Goal: Communication & Community: Answer question/provide support

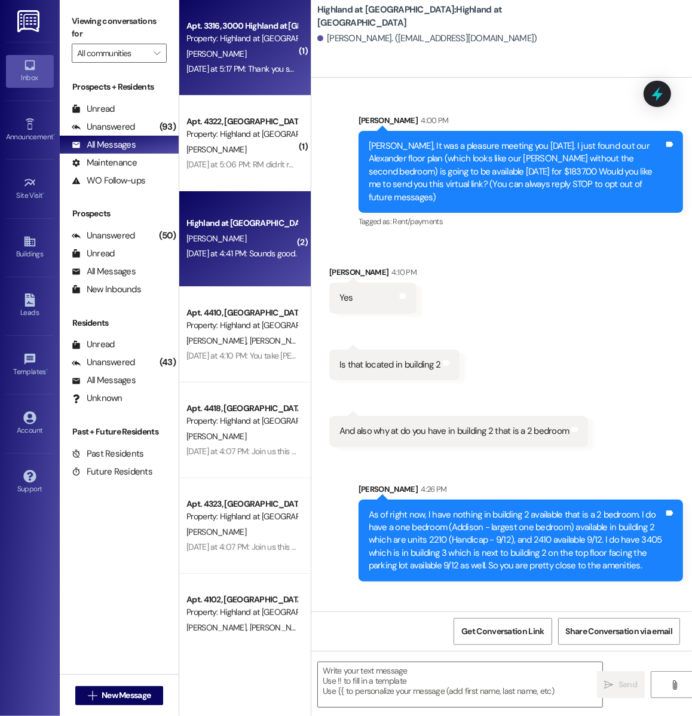
scroll to position [363, 0]
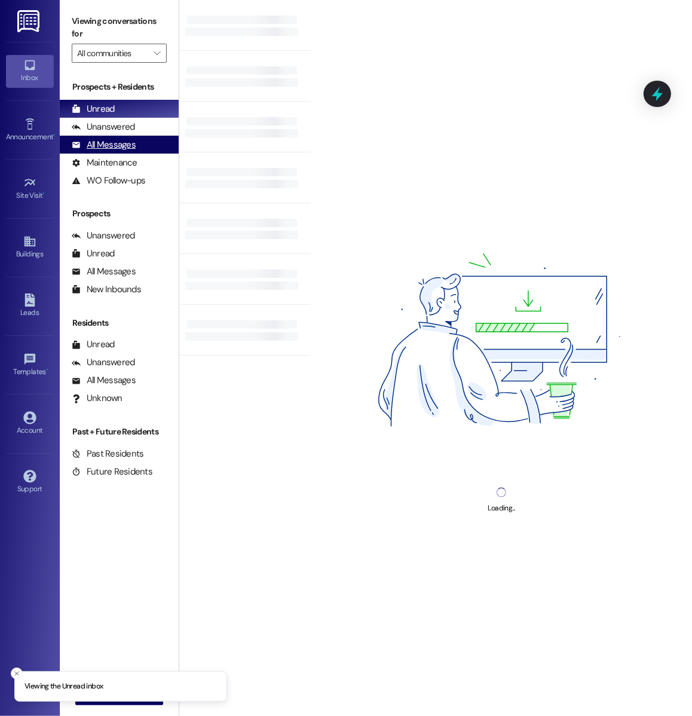
click at [128, 148] on div "All Messages" at bounding box center [104, 145] width 64 height 13
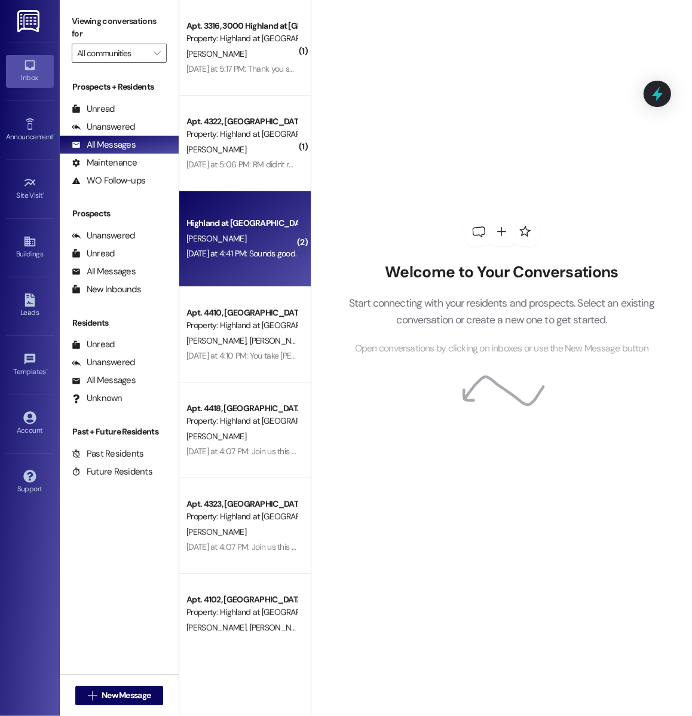
click at [255, 253] on div "Yesterday at 4:41 PM: Sounds good. Yesterday at 4:41 PM: Sounds good." at bounding box center [241, 253] width 110 height 11
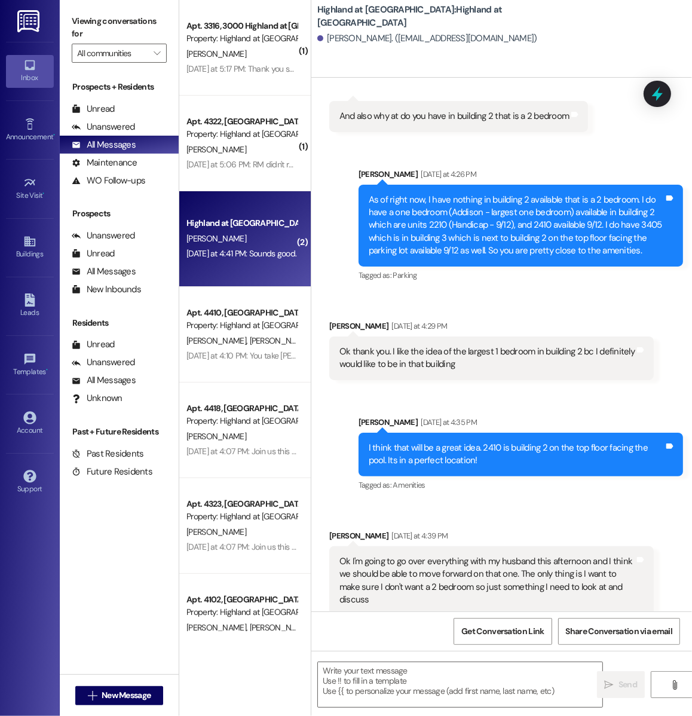
scroll to position [398, 0]
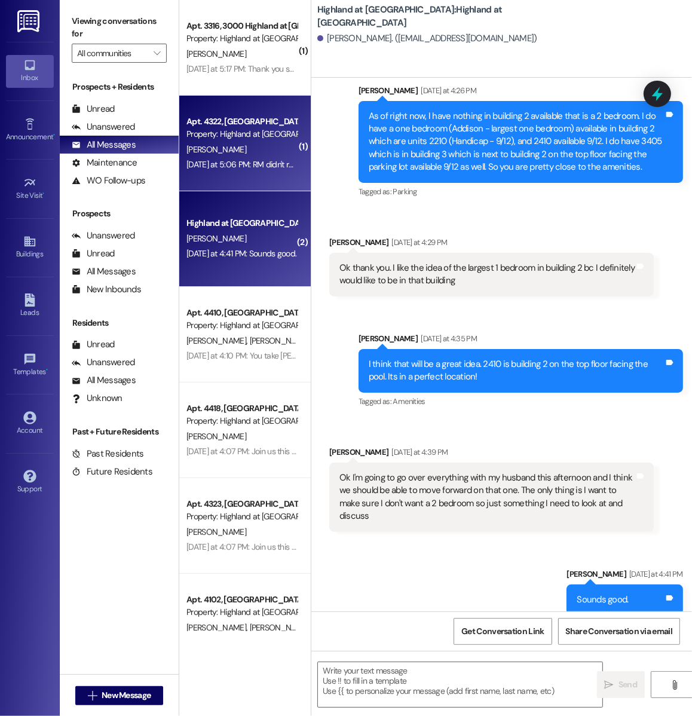
click at [250, 169] on div "Yesterday at 5:06 PM: RM didn't really want a bigger unit; however, it is a lit…" at bounding box center [471, 164] width 571 height 11
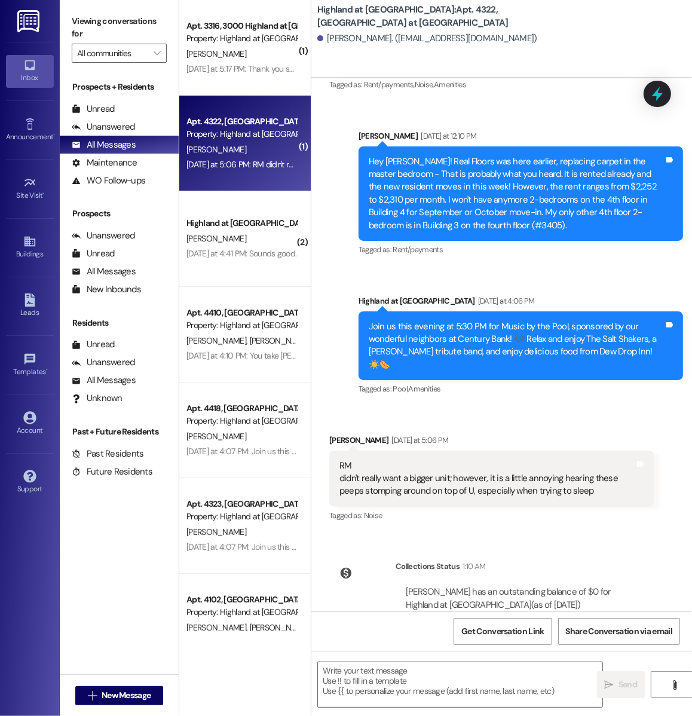
scroll to position [18412, 0]
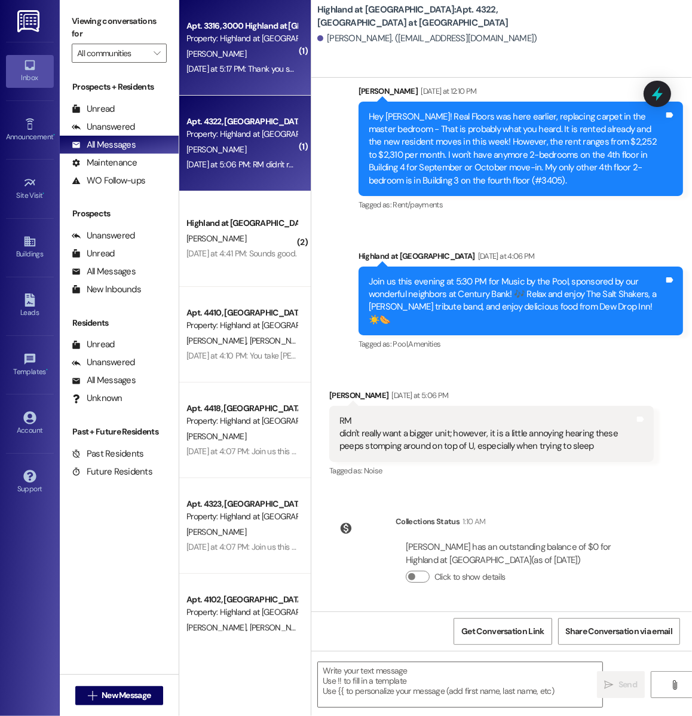
click at [240, 63] on div "Yesterday at 5:17 PM: Thank you so much! Cleaning the AC coils would be amazing…" at bounding box center [241, 69] width 113 height 15
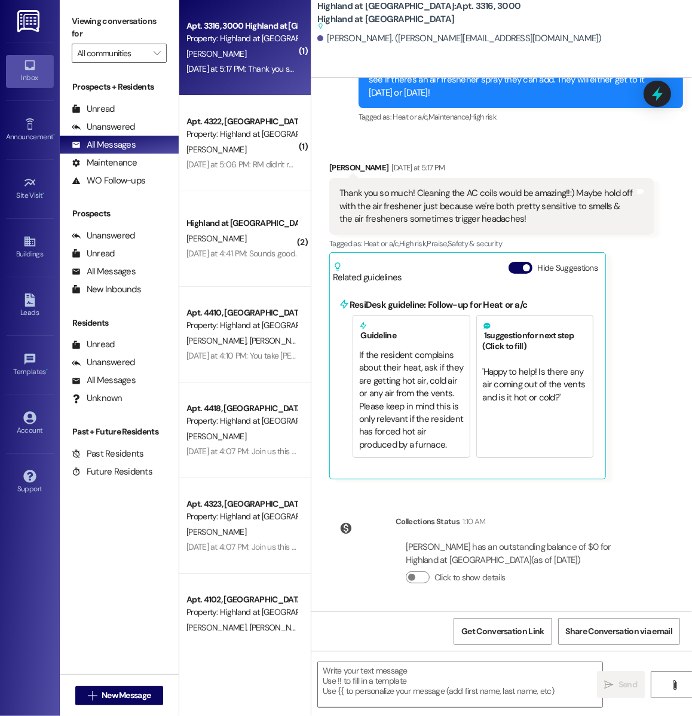
scroll to position [4386, 0]
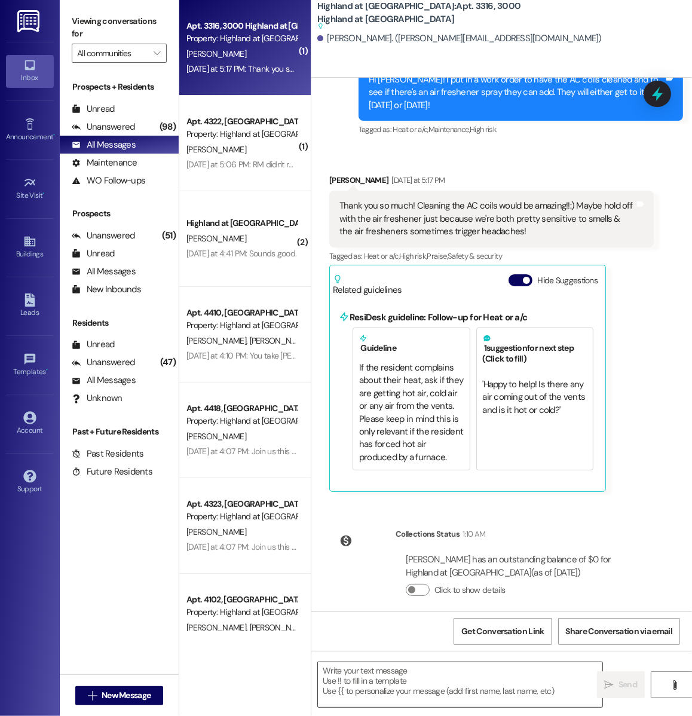
click at [406, 681] on textarea at bounding box center [460, 684] width 284 height 45
click at [367, 688] on textarea at bounding box center [460, 684] width 284 height 45
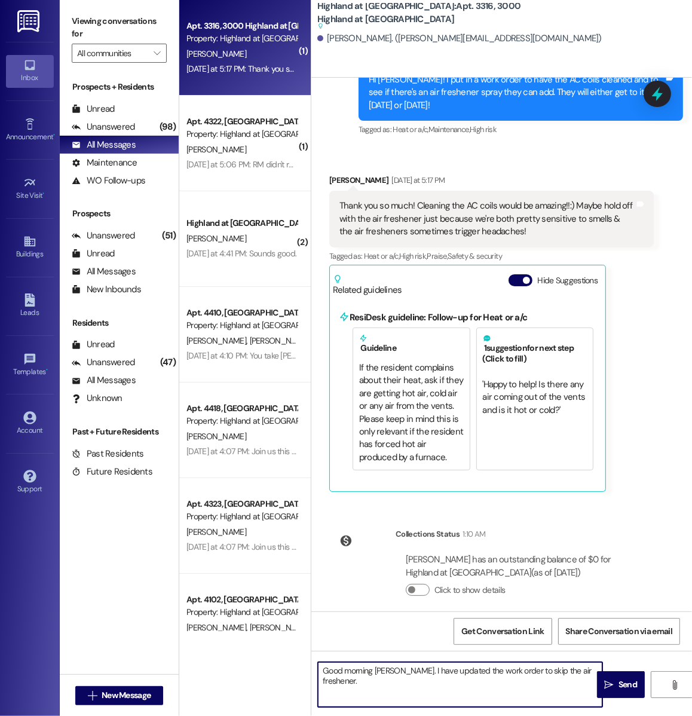
click at [402, 670] on textarea "Good morning Hannah. I have updated the work order to skip the air freshener." at bounding box center [460, 684] width 284 height 45
type textarea "Good morning Hannah! I have updated the work order to skip the air freshener."
click at [610, 689] on span " Send" at bounding box center [621, 684] width 38 height 13
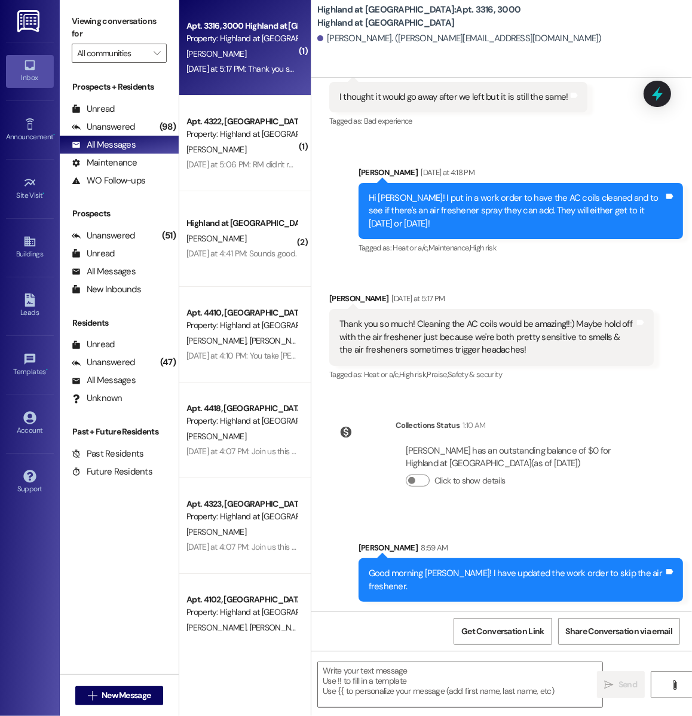
scroll to position [4242, 0]
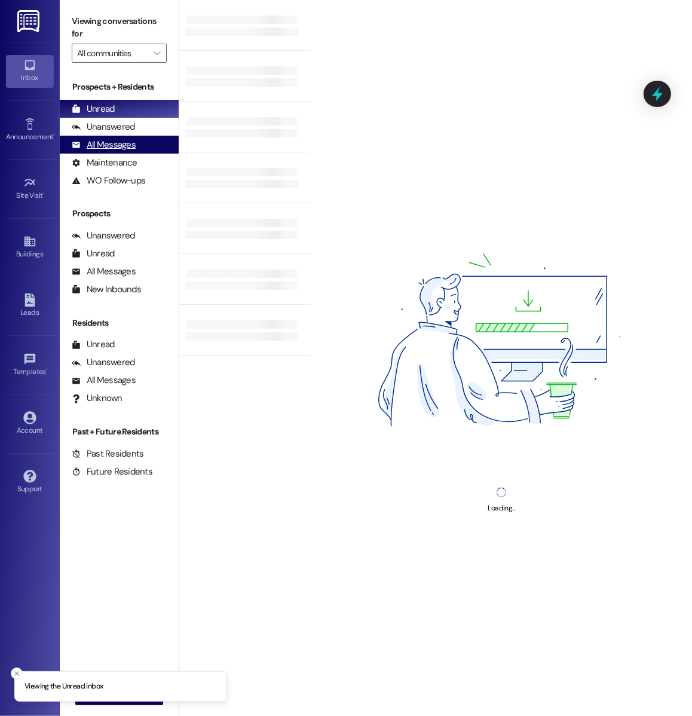
click at [131, 141] on div "All Messages" at bounding box center [104, 145] width 64 height 13
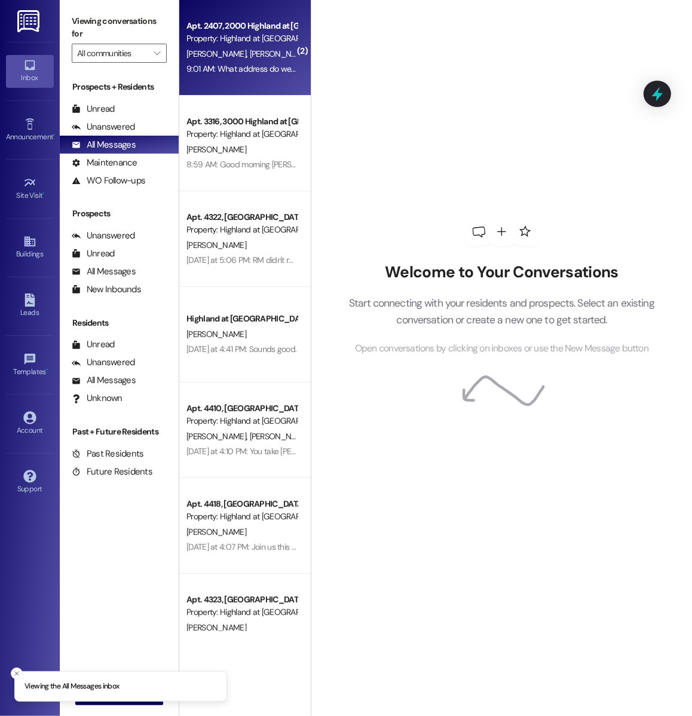
click at [255, 68] on div "9:01 AM: What address do we send the gate fob back to?? 9:01 AM: What address d…" at bounding box center [288, 68] width 205 height 11
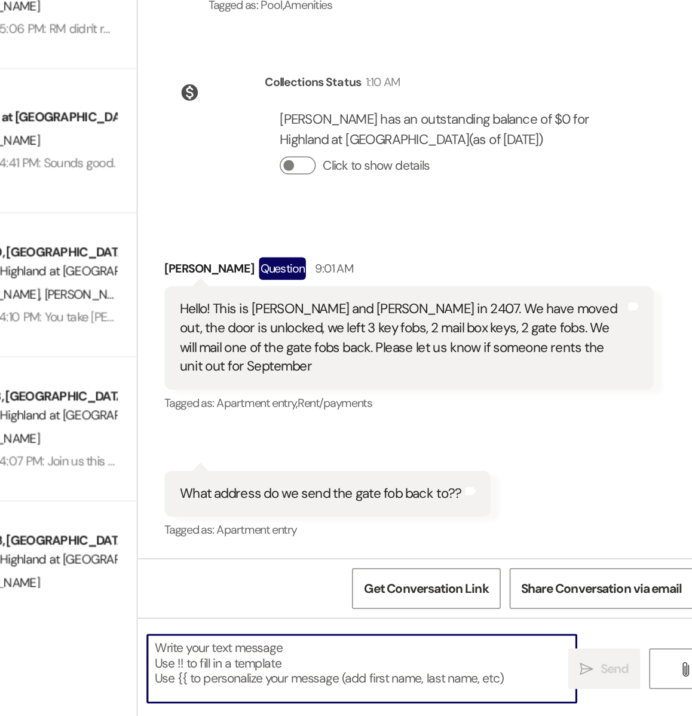
click at [374, 682] on textarea at bounding box center [460, 684] width 284 height 45
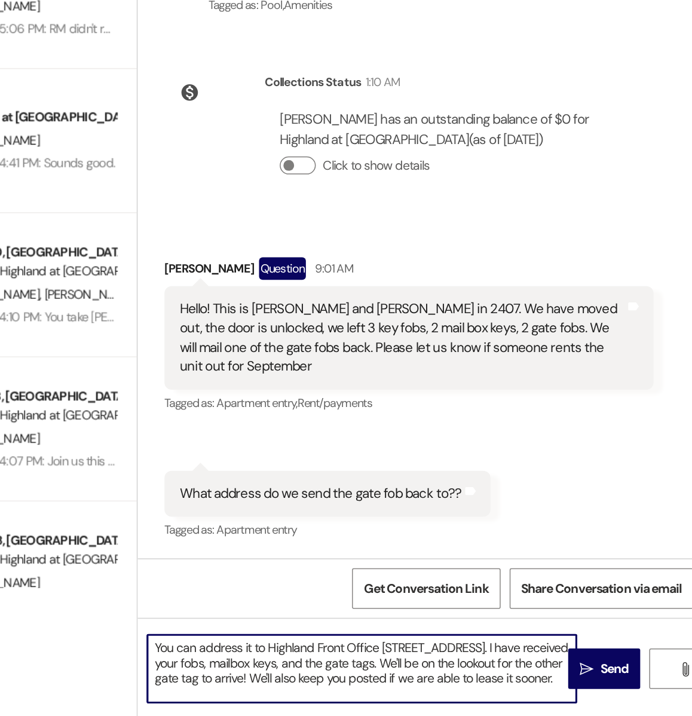
click at [320, 669] on textarea "You can address it to Highland Front Office 151 Du Rhu Drive Mobile, AL 36608. …" at bounding box center [460, 684] width 284 height 45
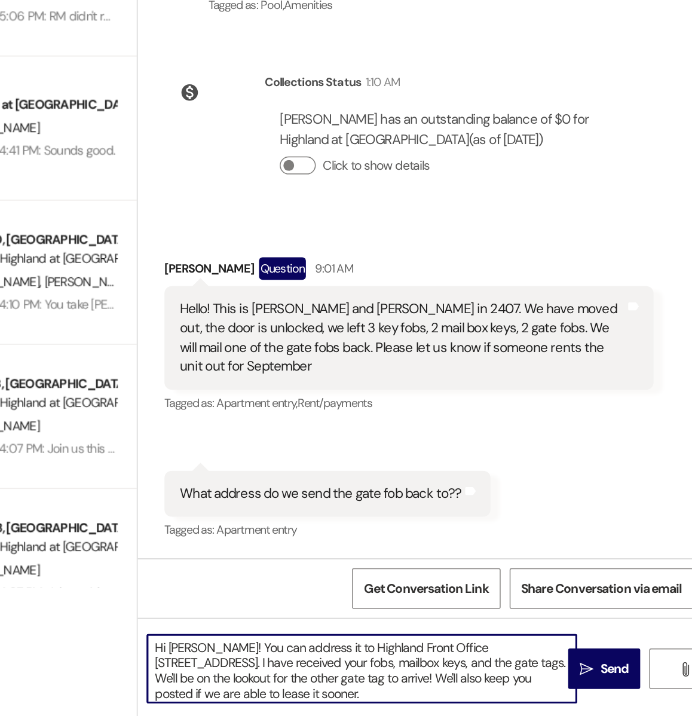
scroll to position [9, 0]
drag, startPoint x: 413, startPoint y: 682, endPoint x: 385, endPoint y: 682, distance: 28.7
click at [385, 682] on textarea "Hi John! You can address it to Highland Front Office 151 Du Rhu Drive Mobile, A…" at bounding box center [460, 684] width 284 height 45
click at [449, 700] on textarea "Hi John! You can address it to Highland Front Office 151 Du Rhu Drive Mobile, A…" at bounding box center [460, 684] width 284 height 45
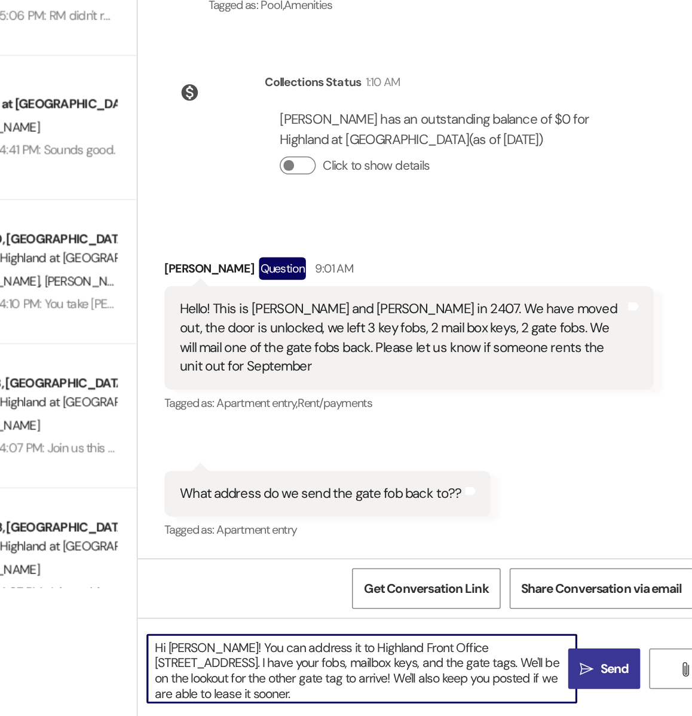
type textarea "Hi John! You can address it to Highland Front Office 151 Du Rhu Drive Mobile, A…"
click at [621, 687] on span "Send" at bounding box center [627, 684] width 19 height 13
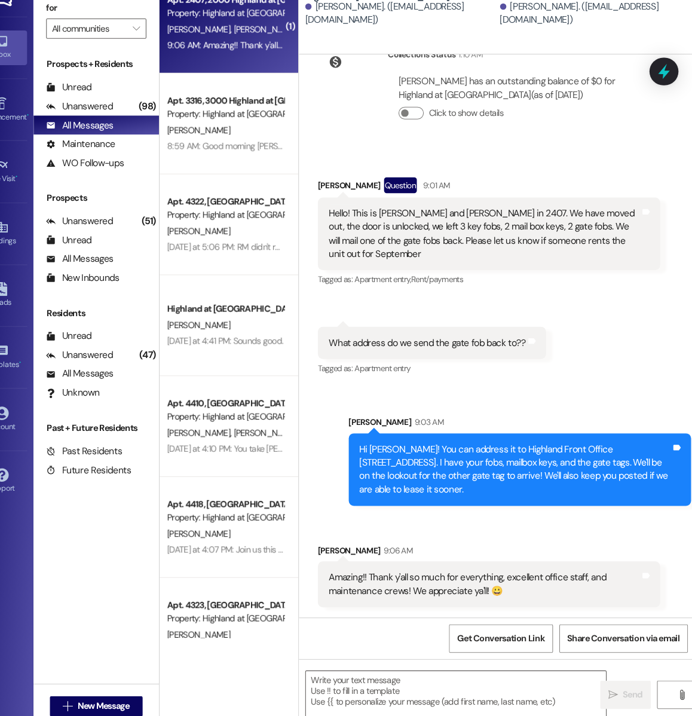
scroll to position [0, 0]
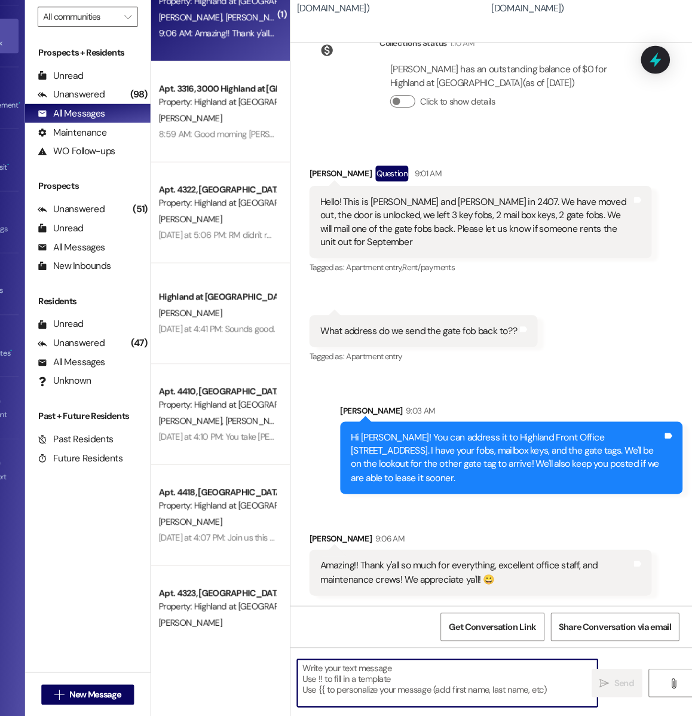
click at [390, 679] on textarea at bounding box center [460, 684] width 284 height 45
type textarea "A"
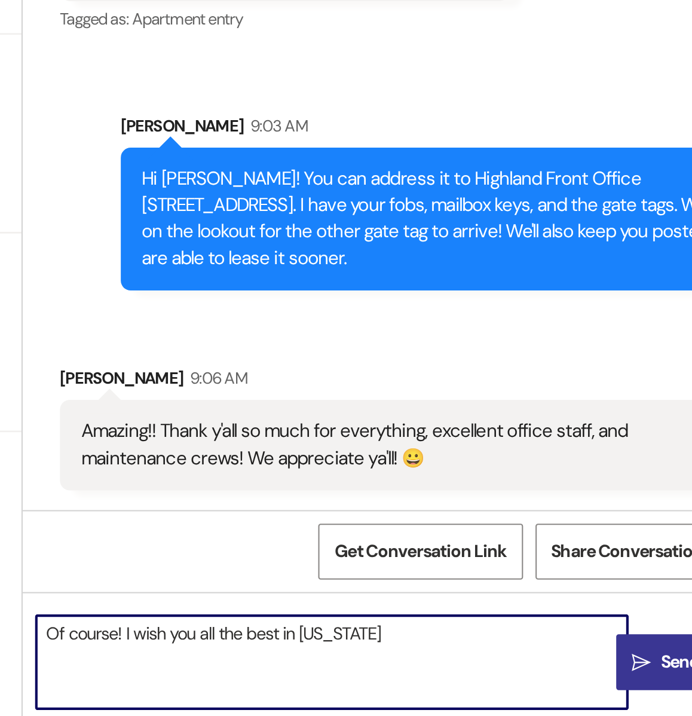
drag, startPoint x: 476, startPoint y: 676, endPoint x: 360, endPoint y: 673, distance: 115.9
click at [360, 673] on textarea "Of course! I wish you all the best in Idaho" at bounding box center [460, 684] width 284 height 45
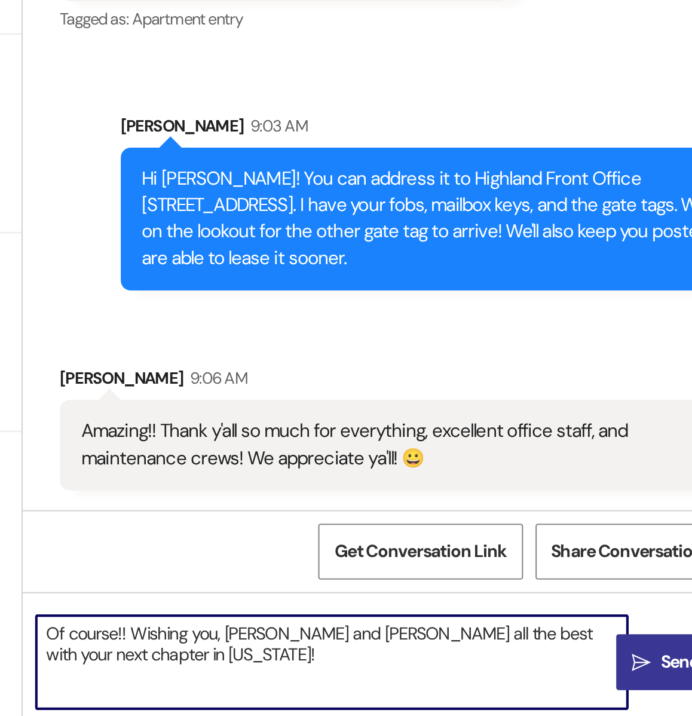
type textarea "Of course!! Wishing you, Zack, Ava and Milo all the best with your next chapter…"
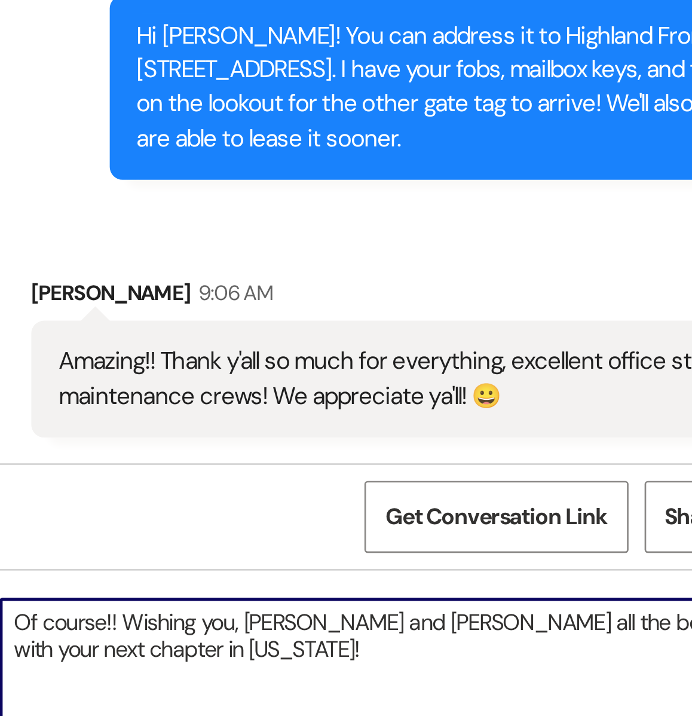
click at [407, 672] on textarea "Of course!! Wishing you, Zack, Ava and Milo all the best with your next chapter…" at bounding box center [460, 684] width 284 height 45
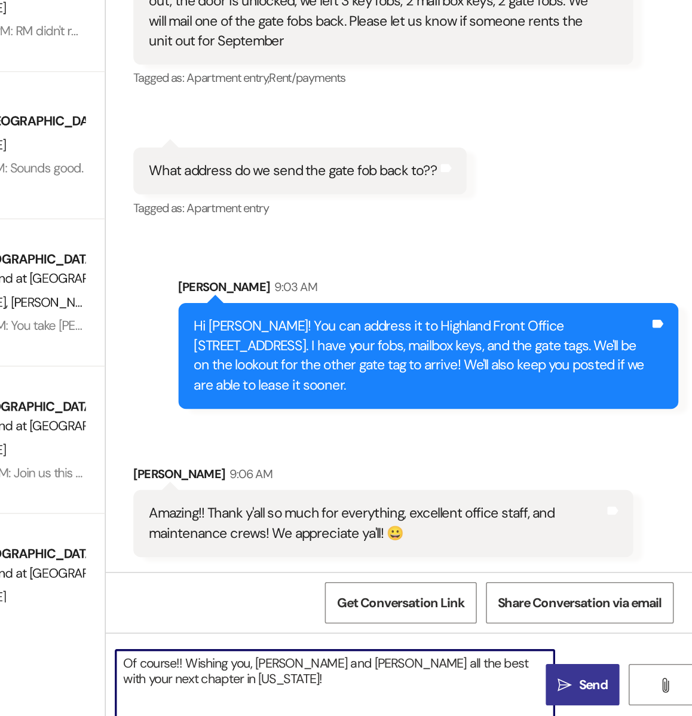
click at [382, 682] on textarea "Of course!! Wishing you, Zack, Ava and Milo all the best with your next chapter…" at bounding box center [460, 684] width 284 height 45
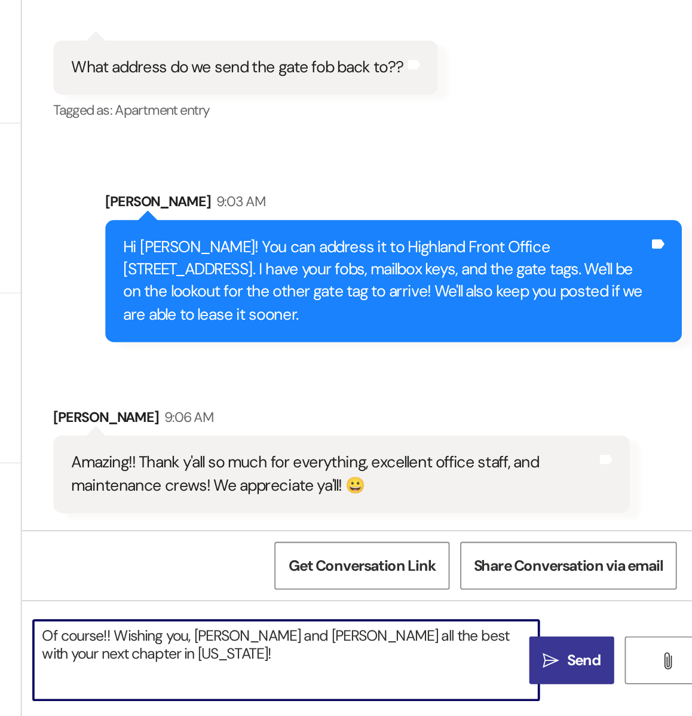
click at [407, 669] on textarea "Of course!! Wishing you, Zack, Ava and Milo all the best with your next chapter…" at bounding box center [460, 684] width 284 height 45
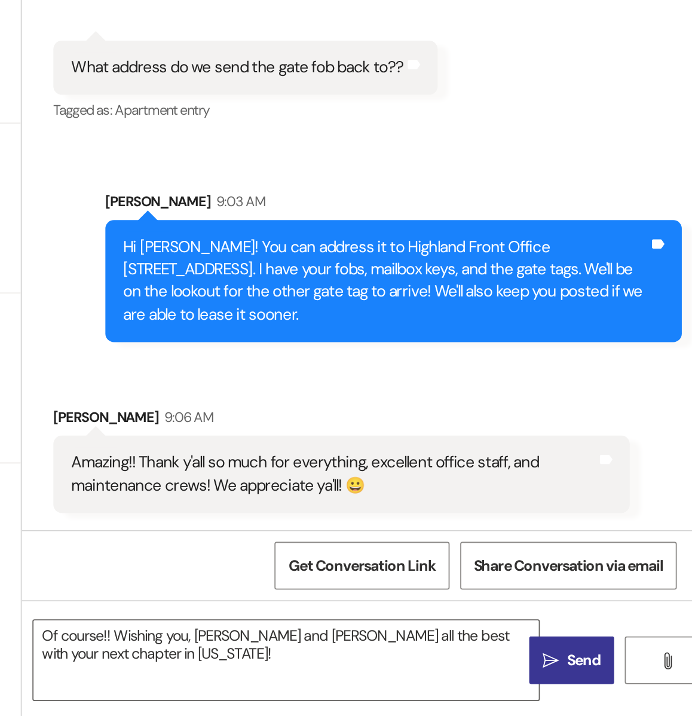
click at [609, 685] on icon "" at bounding box center [609, 685] width 9 height 10
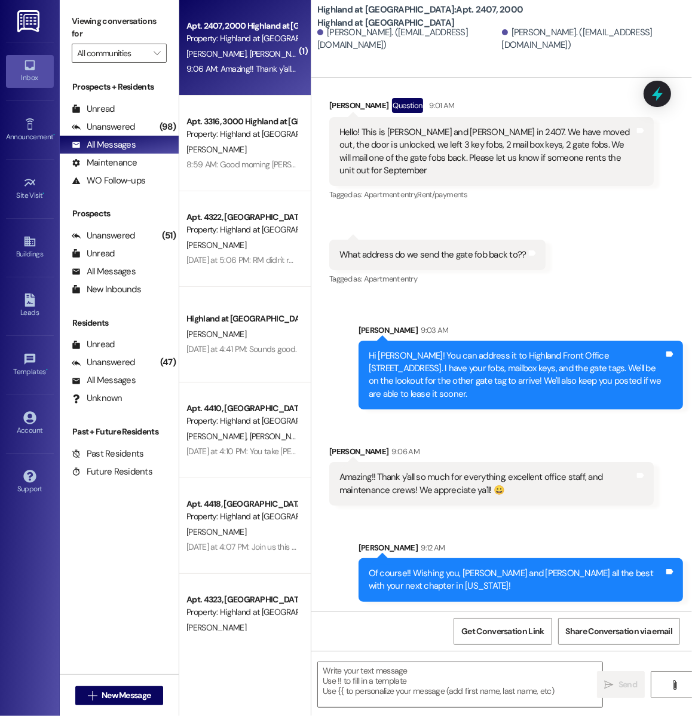
scroll to position [42640, 0]
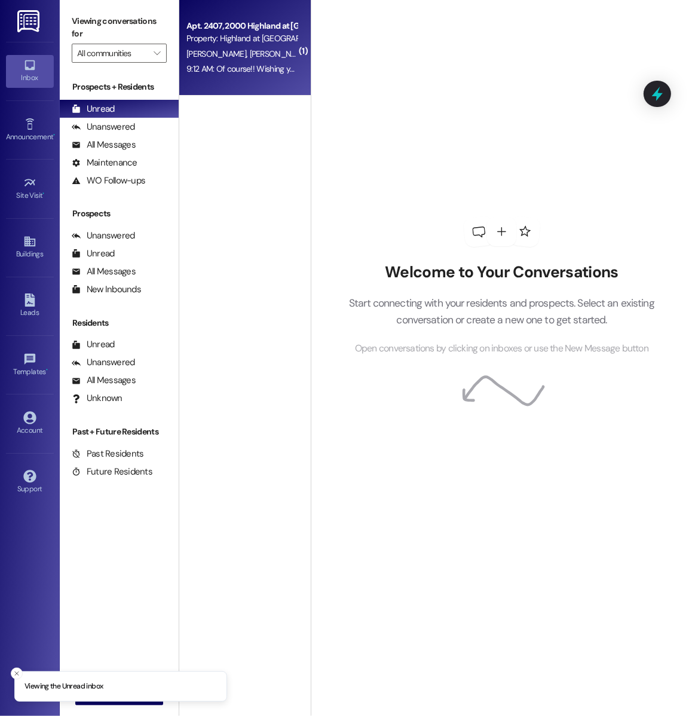
click at [249, 71] on div "9:12 AM: Of course!! Wishing you, [PERSON_NAME] and [PERSON_NAME] all the best …" at bounding box center [398, 68] width 424 height 11
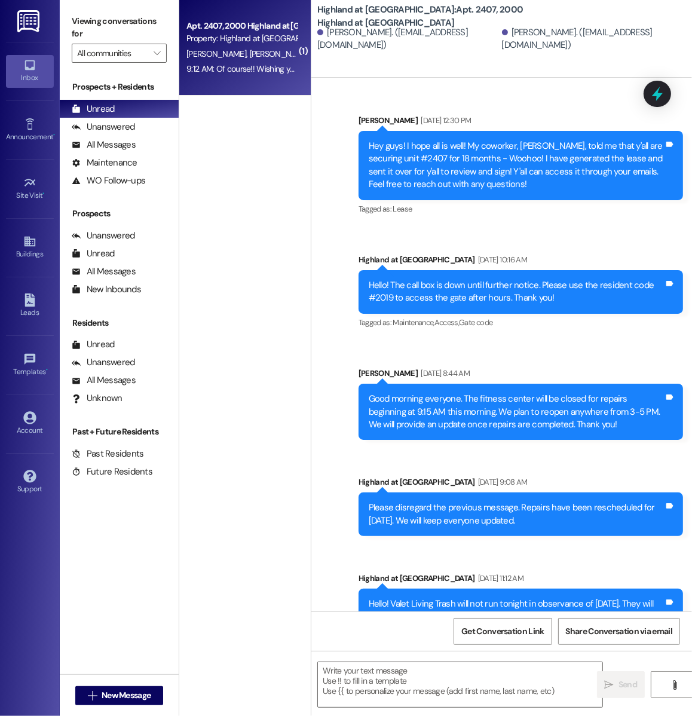
scroll to position [42675, 0]
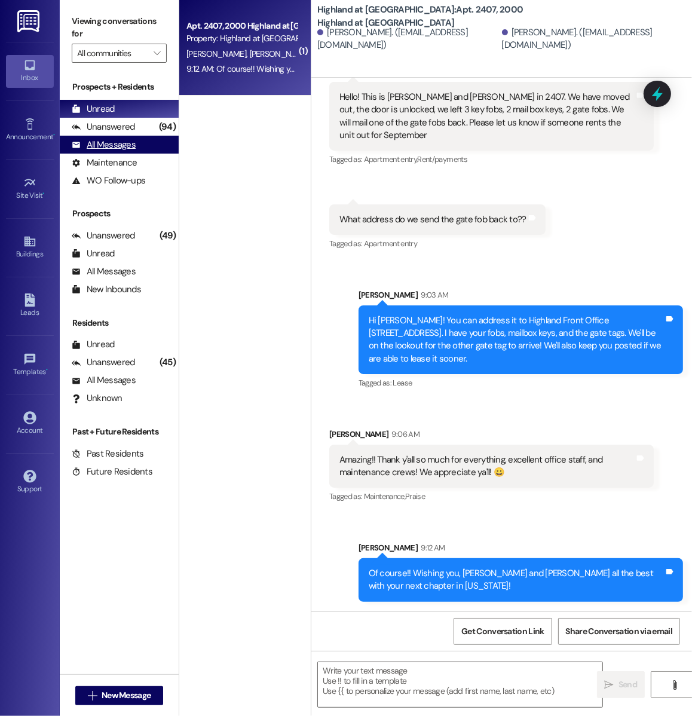
click at [140, 146] on div "All Messages (undefined)" at bounding box center [119, 145] width 119 height 18
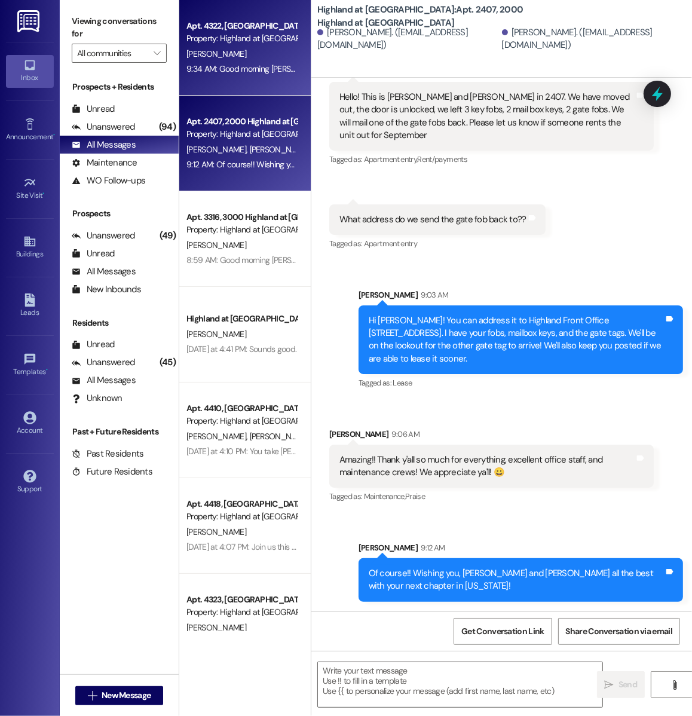
click at [232, 77] on div "Apt. 4322, 4000 Highland at Spring Hill Property: Highland at Spring Hill J. Bo…" at bounding box center [244, 48] width 131 height 96
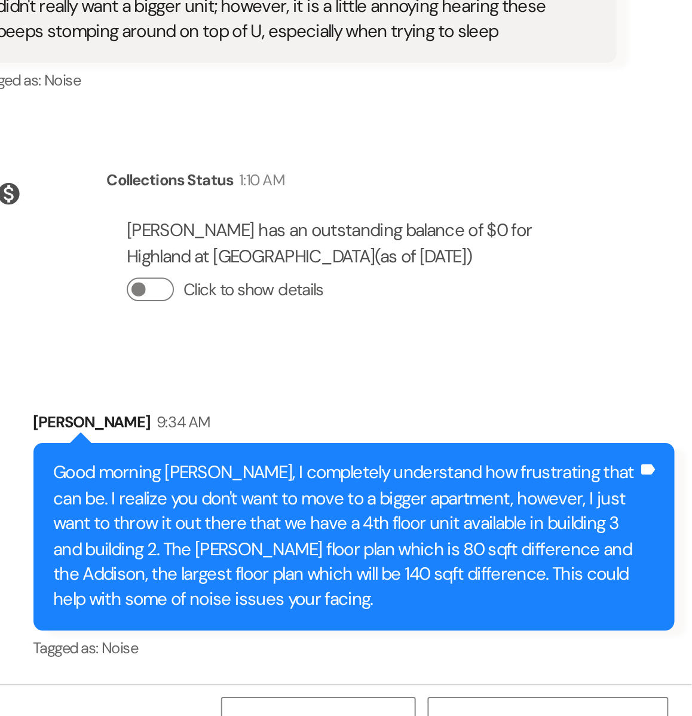
scroll to position [0, 0]
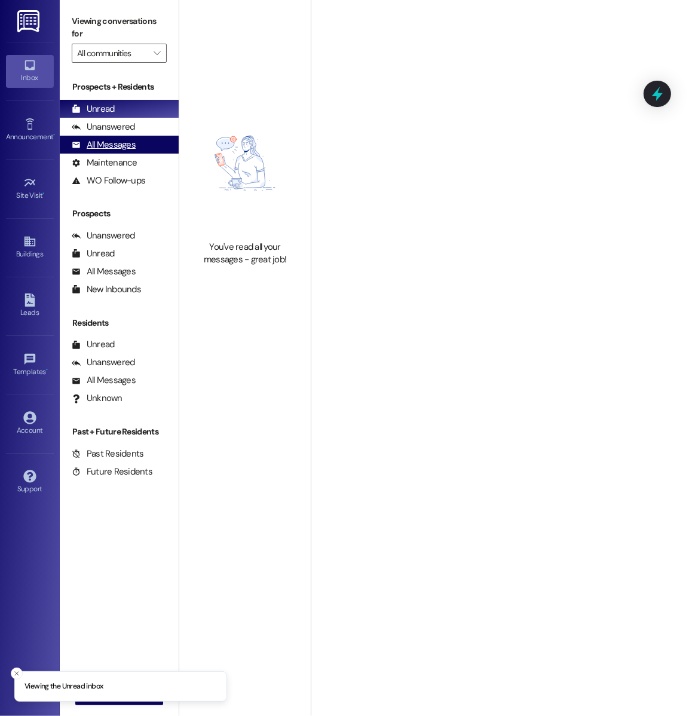
click at [128, 151] on div "All Messages (undefined)" at bounding box center [119, 145] width 119 height 18
